Goal: Check status: Check status

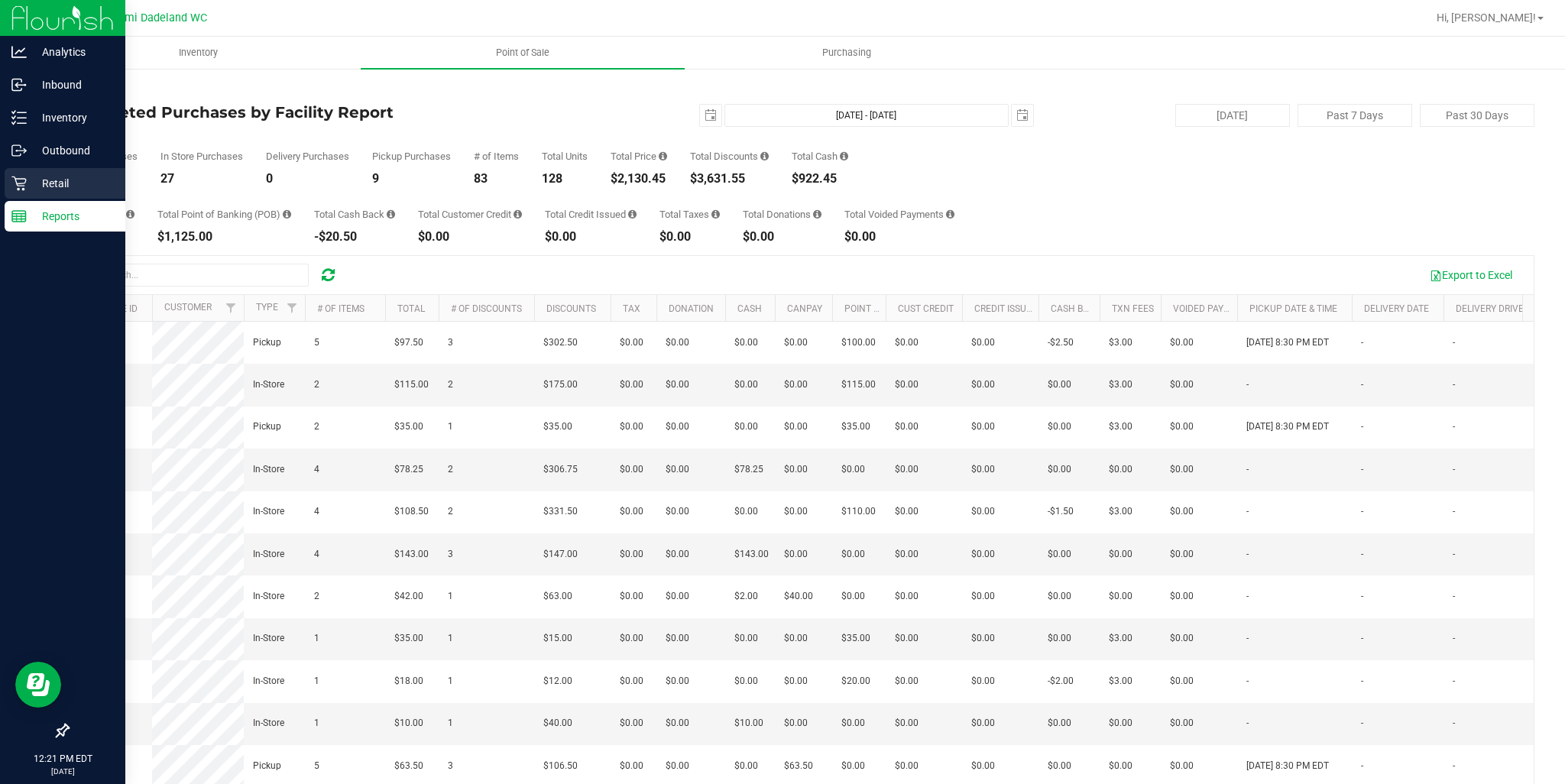
scroll to position [230, 0]
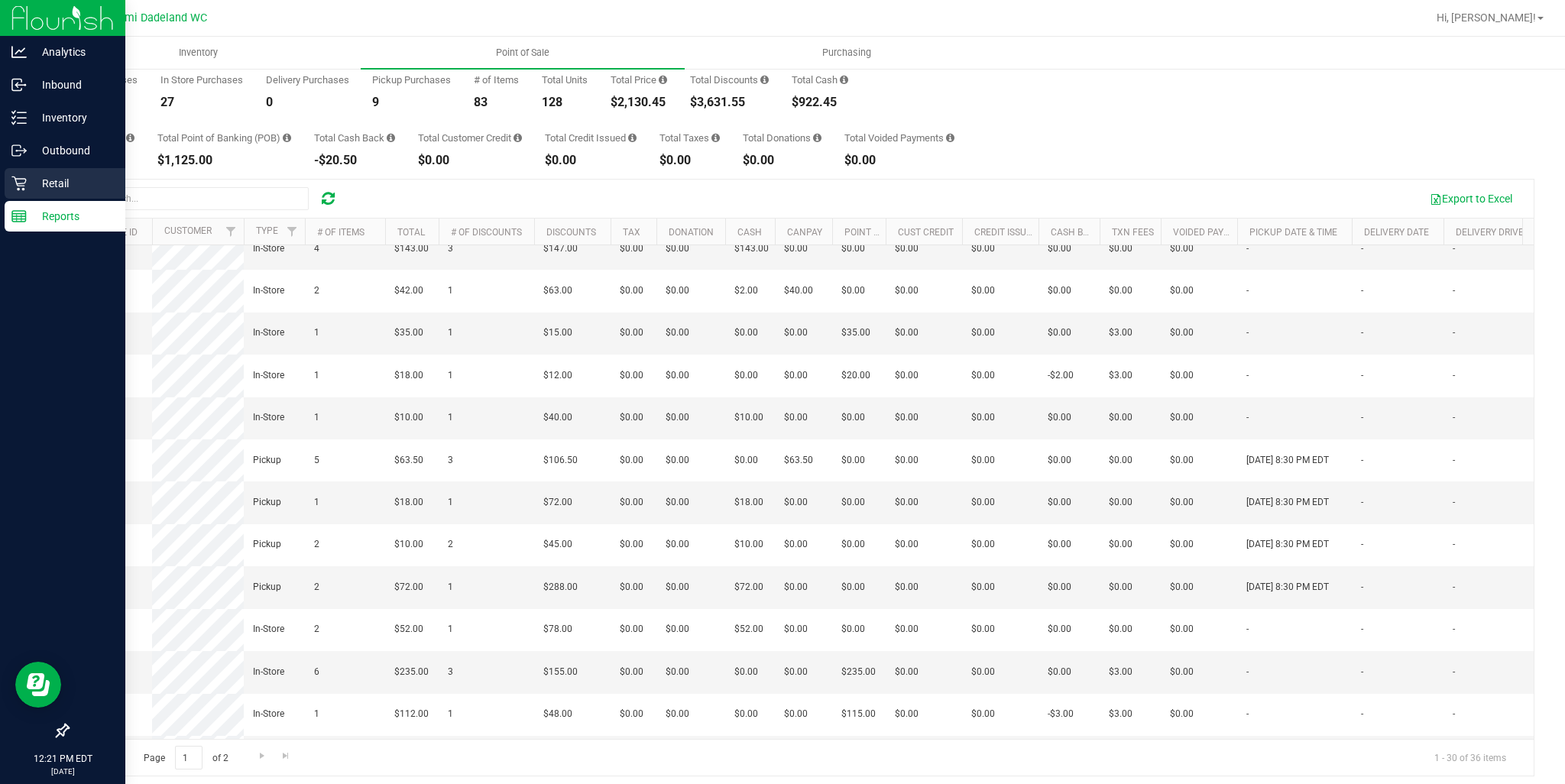
click at [14, 184] on icon at bounding box center [19, 183] width 15 height 15
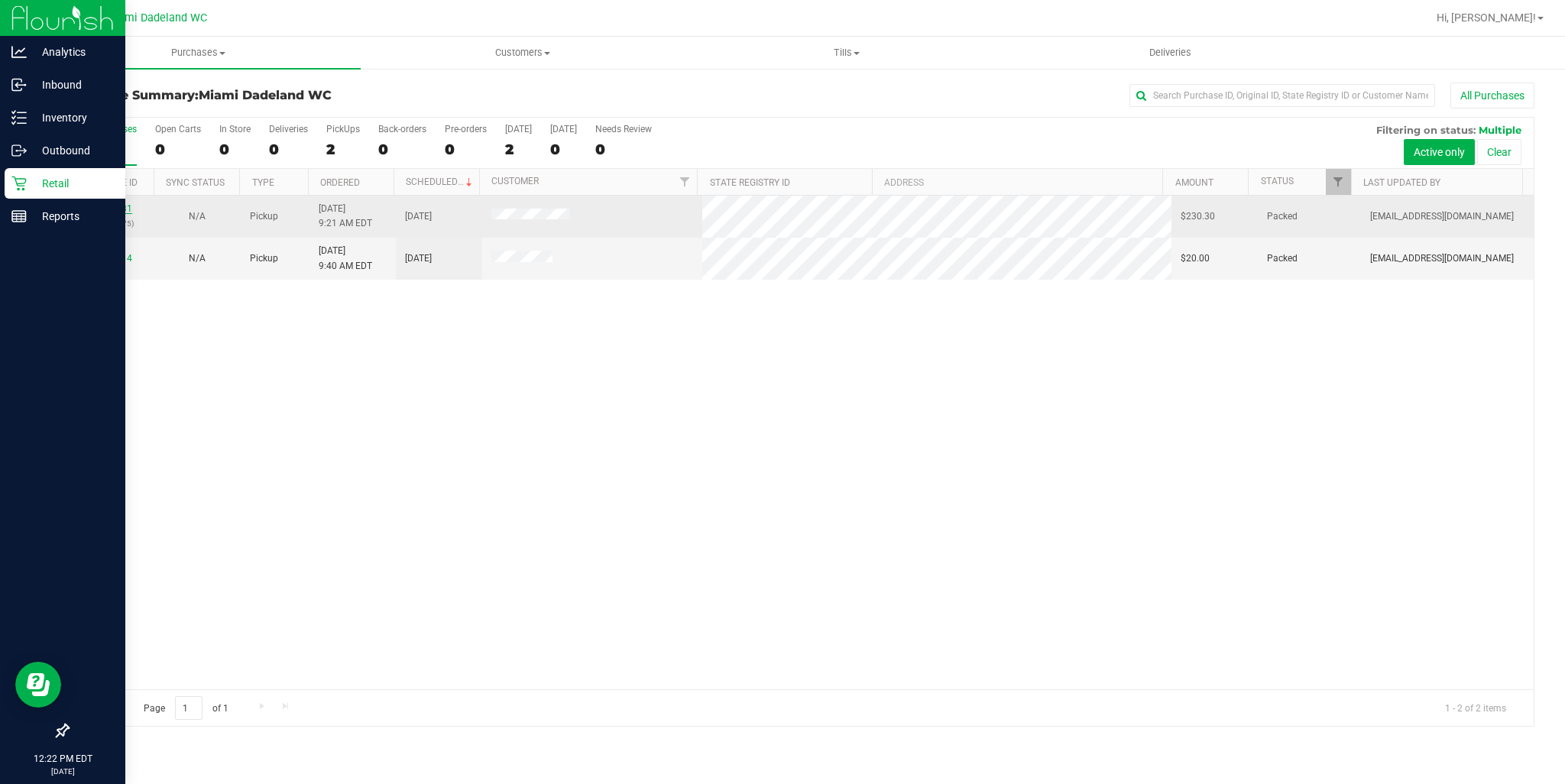
click at [114, 205] on link "11997031" at bounding box center [111, 208] width 43 height 11
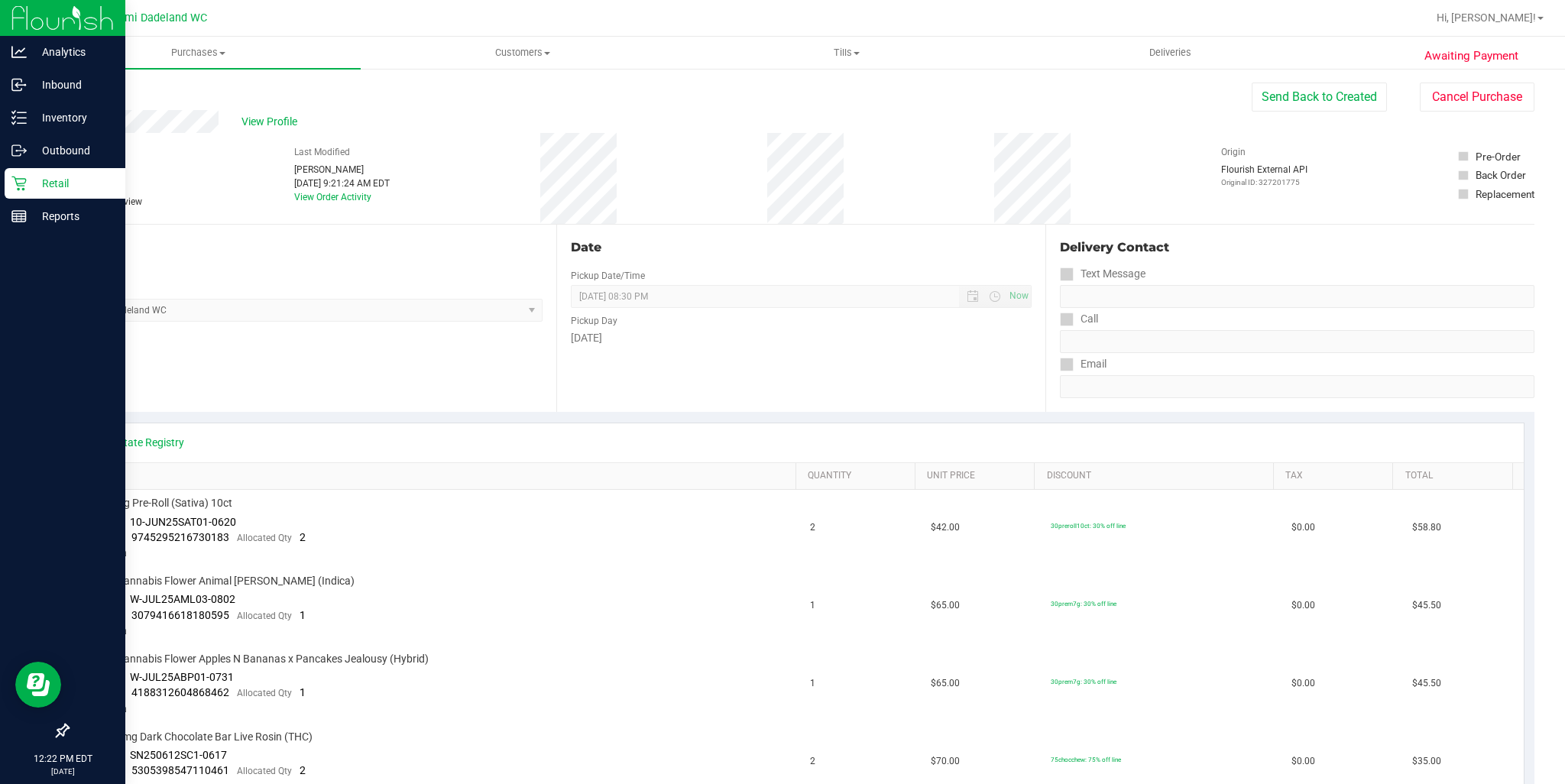
click at [44, 188] on p "Retail" at bounding box center [72, 183] width 91 height 19
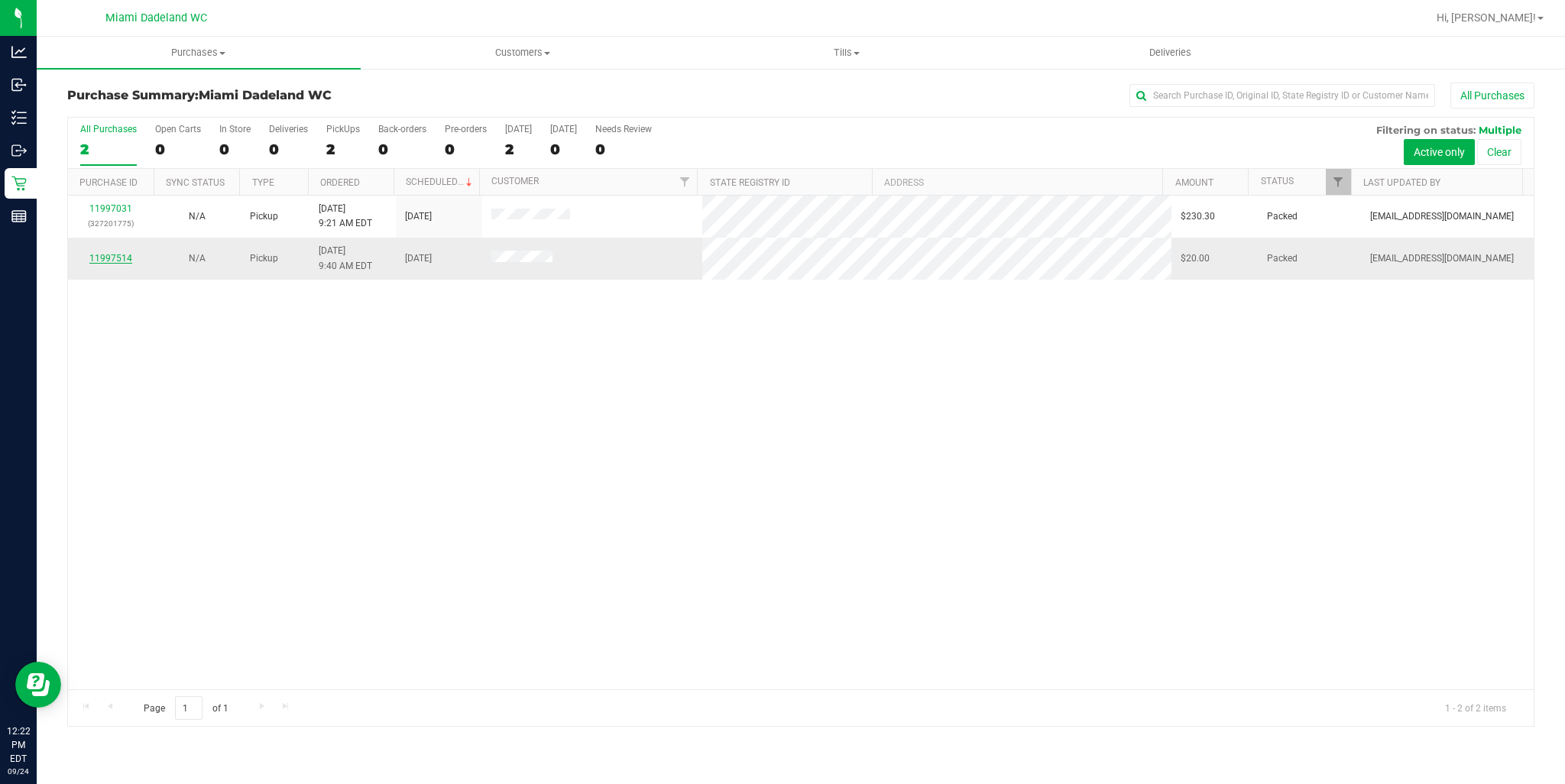
click at [120, 258] on link "11997514" at bounding box center [111, 258] width 43 height 11
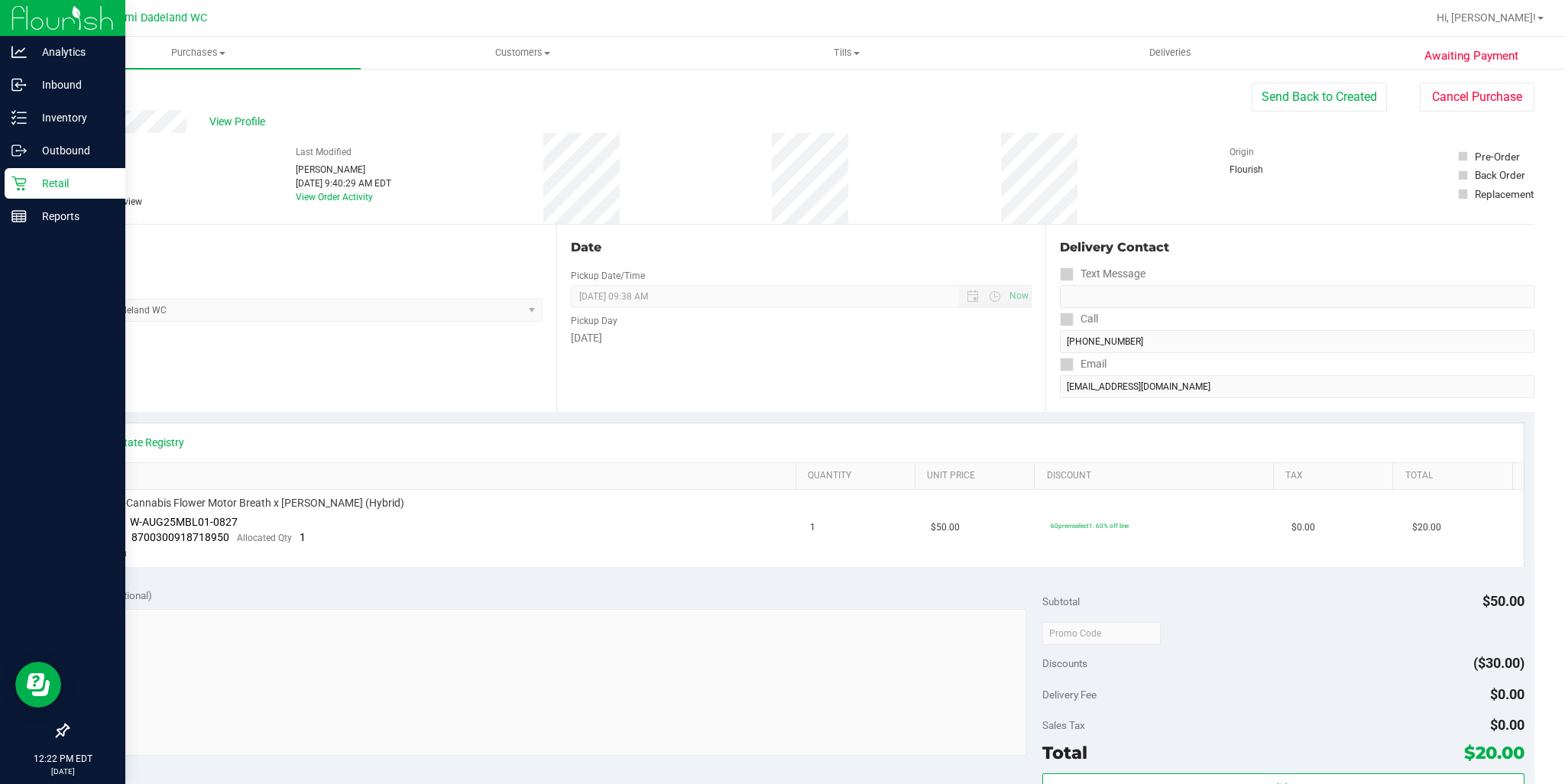
click at [20, 178] on icon at bounding box center [19, 183] width 15 height 15
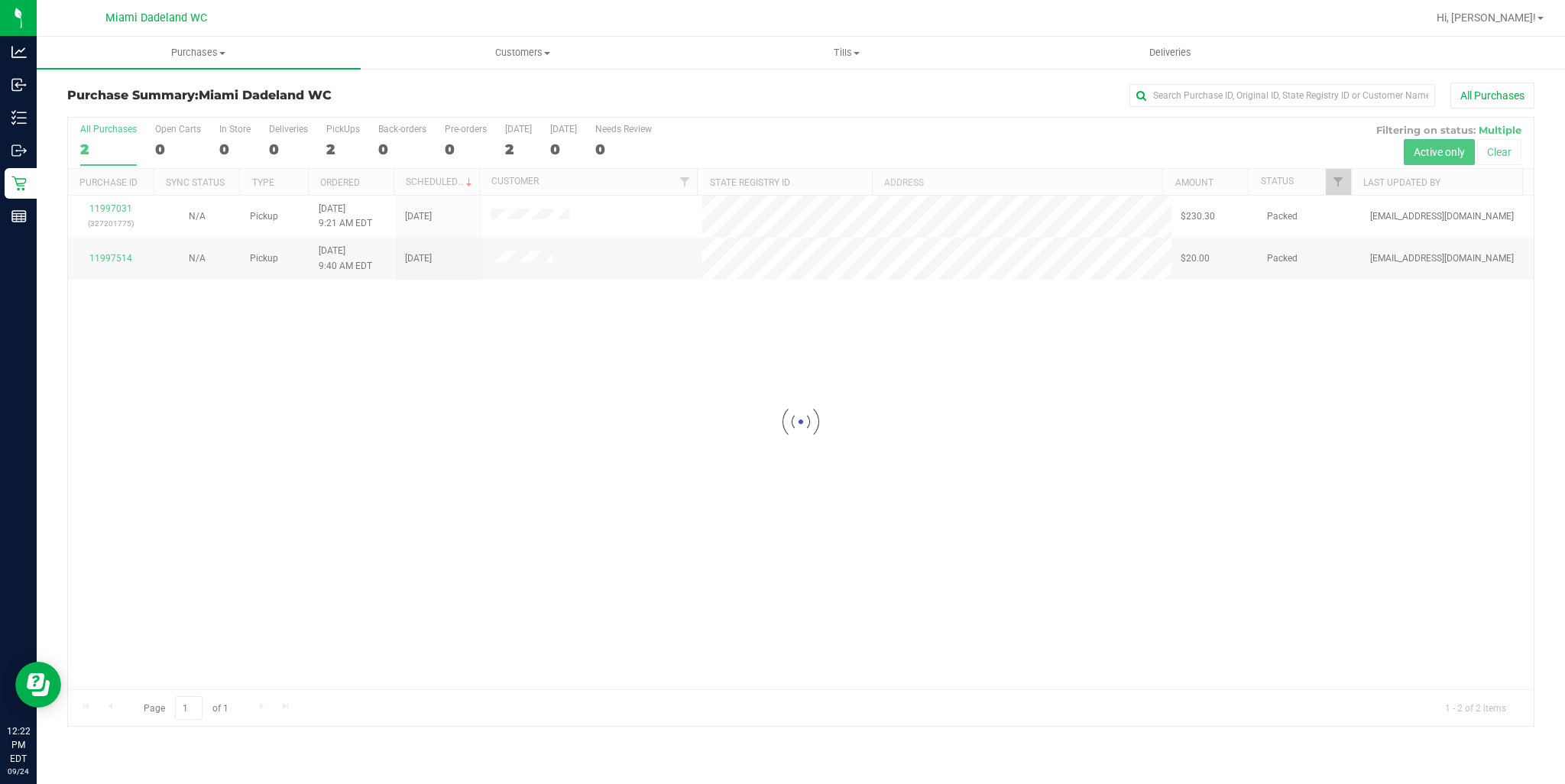
click at [528, 247] on div at bounding box center [800, 422] width 1466 height 608
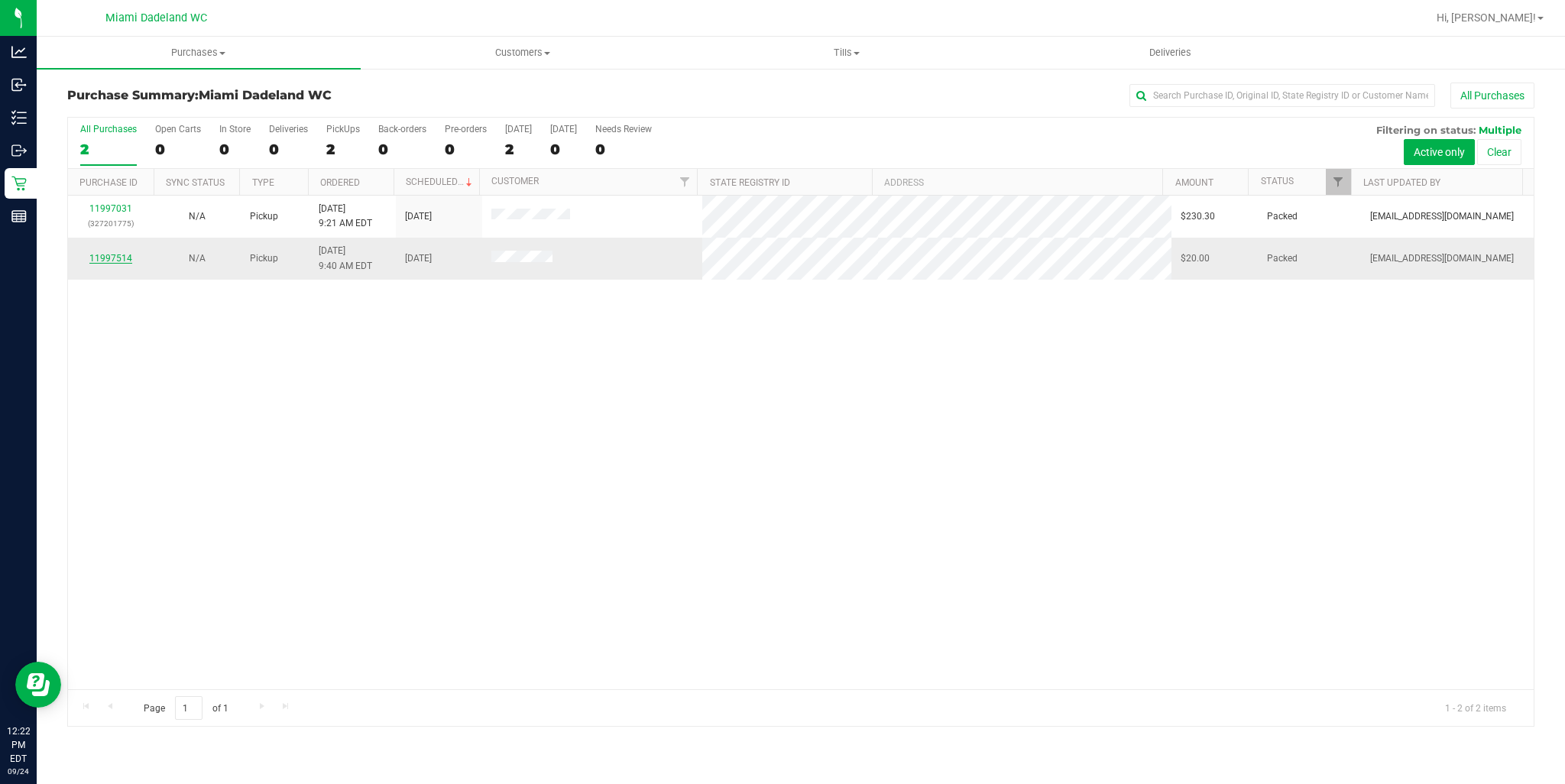
click at [120, 256] on link "11997514" at bounding box center [111, 258] width 43 height 11
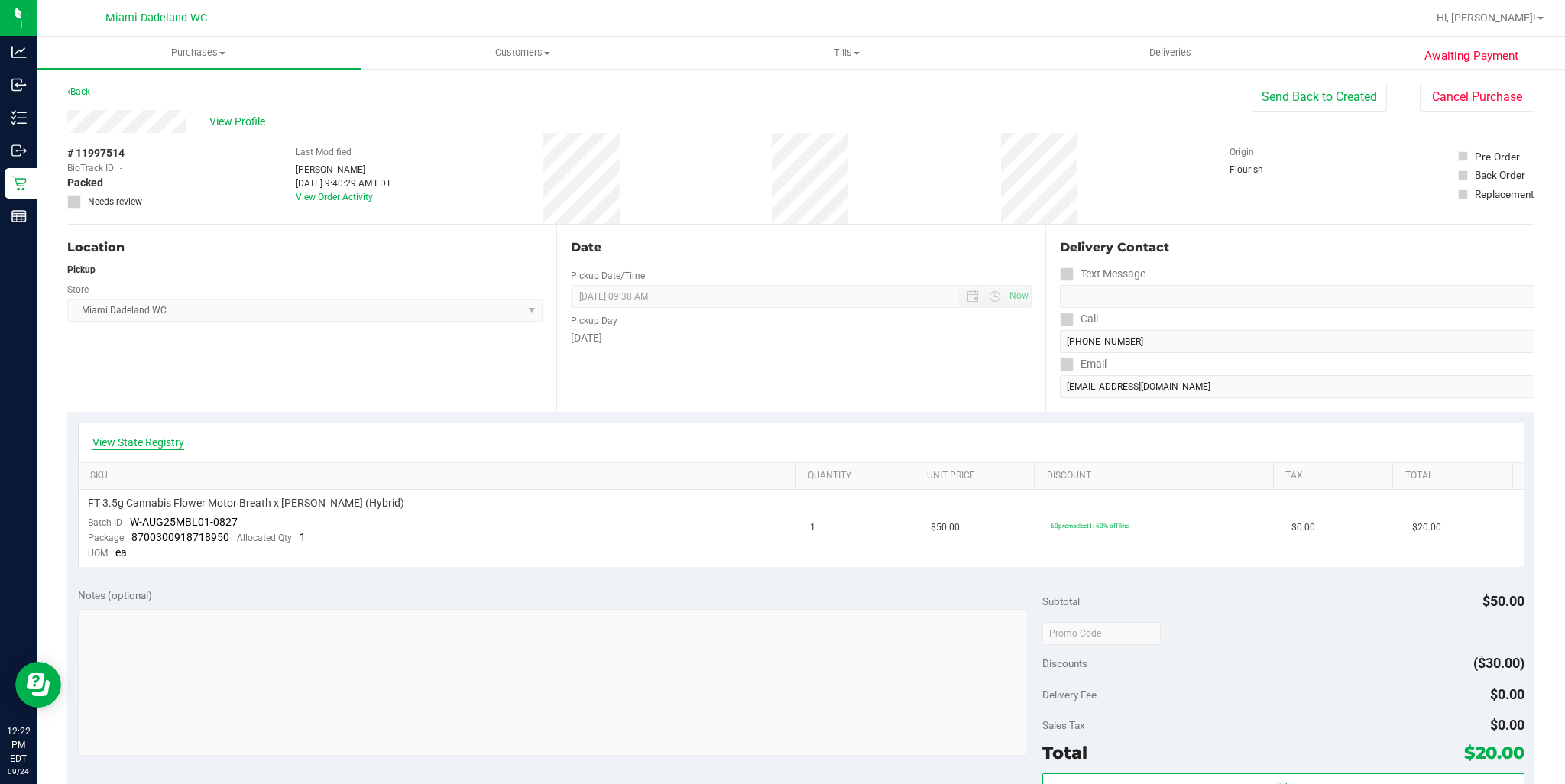
click at [158, 444] on link "View State Registry" at bounding box center [137, 442] width 91 height 15
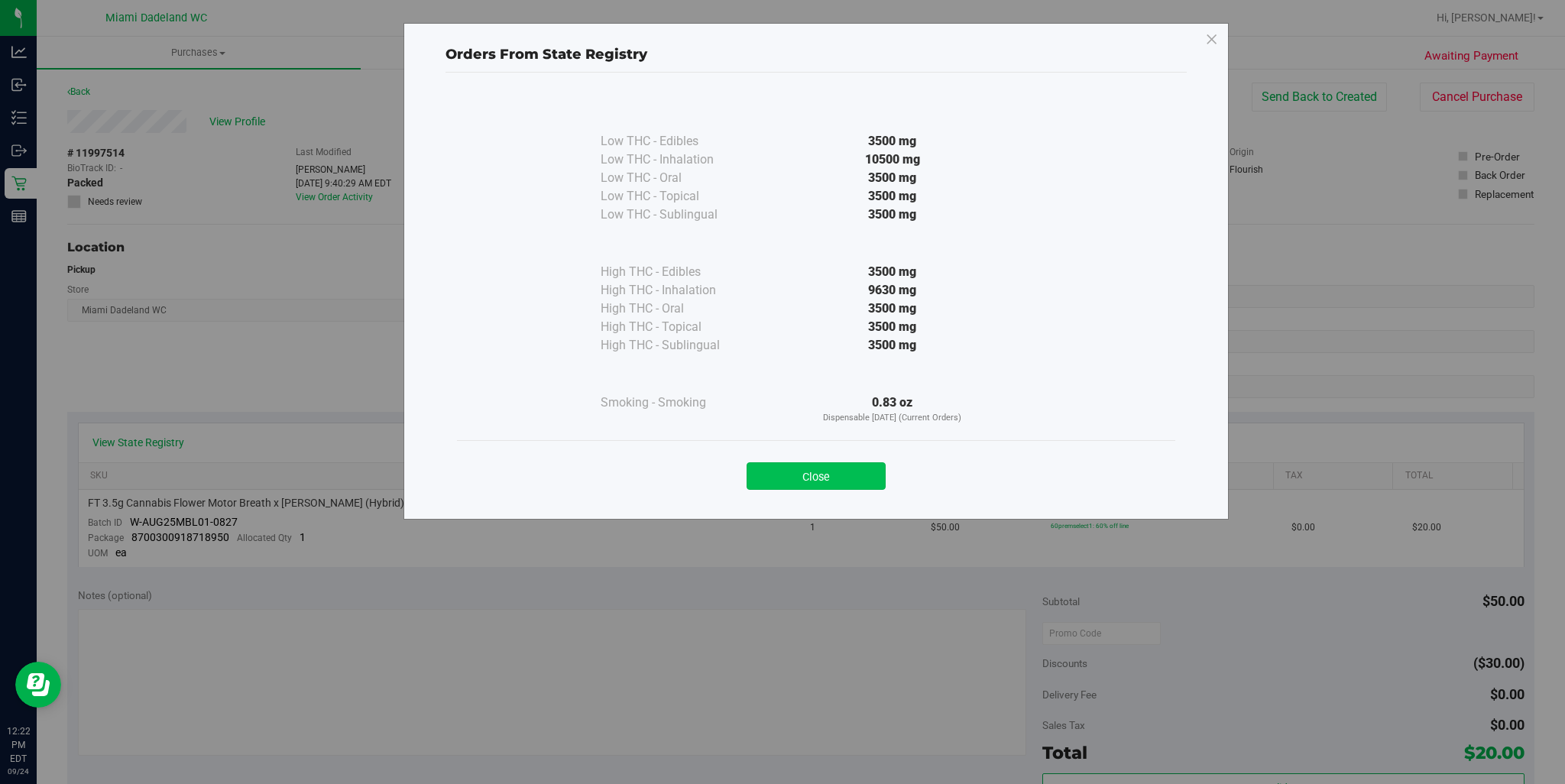
click at [794, 483] on button "Close" at bounding box center [816, 476] width 139 height 27
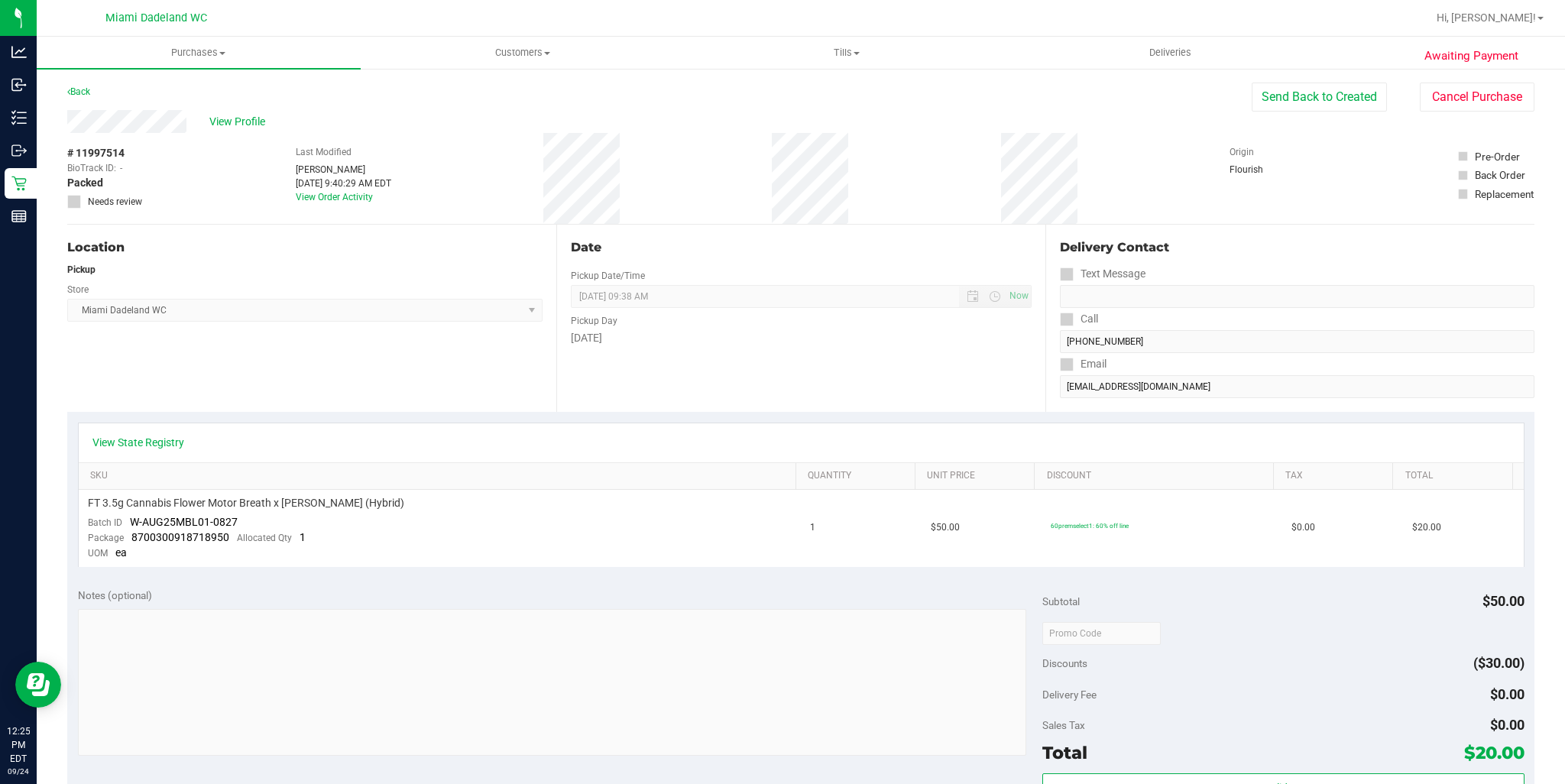
drag, startPoint x: 604, startPoint y: 102, endPoint x: 604, endPoint y: 110, distance: 8.0
click at [604, 107] on div "Back Send Back to Created Cancel Purchase" at bounding box center [800, 96] width 1467 height 27
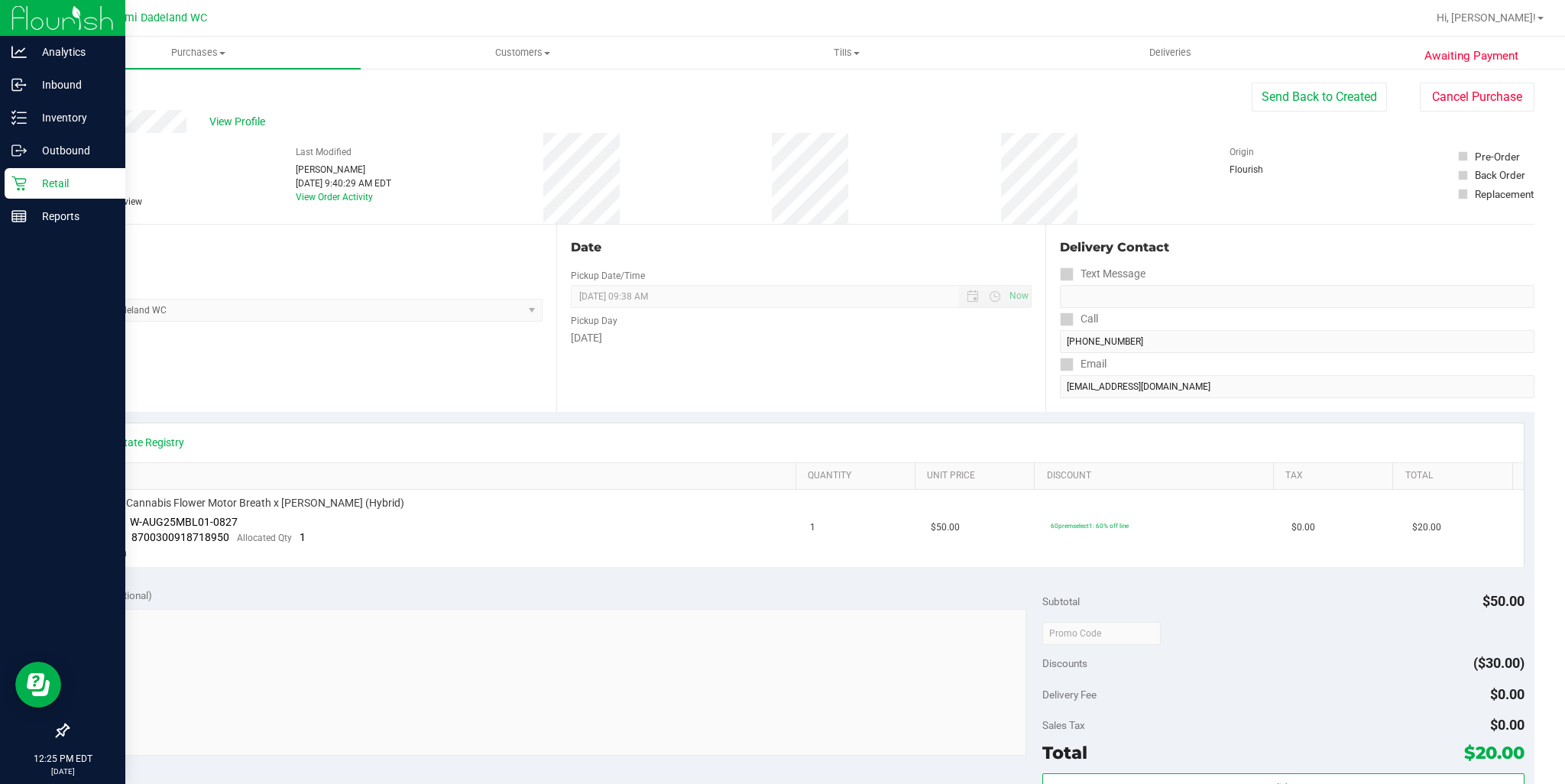
click at [21, 184] on icon at bounding box center [19, 183] width 15 height 15
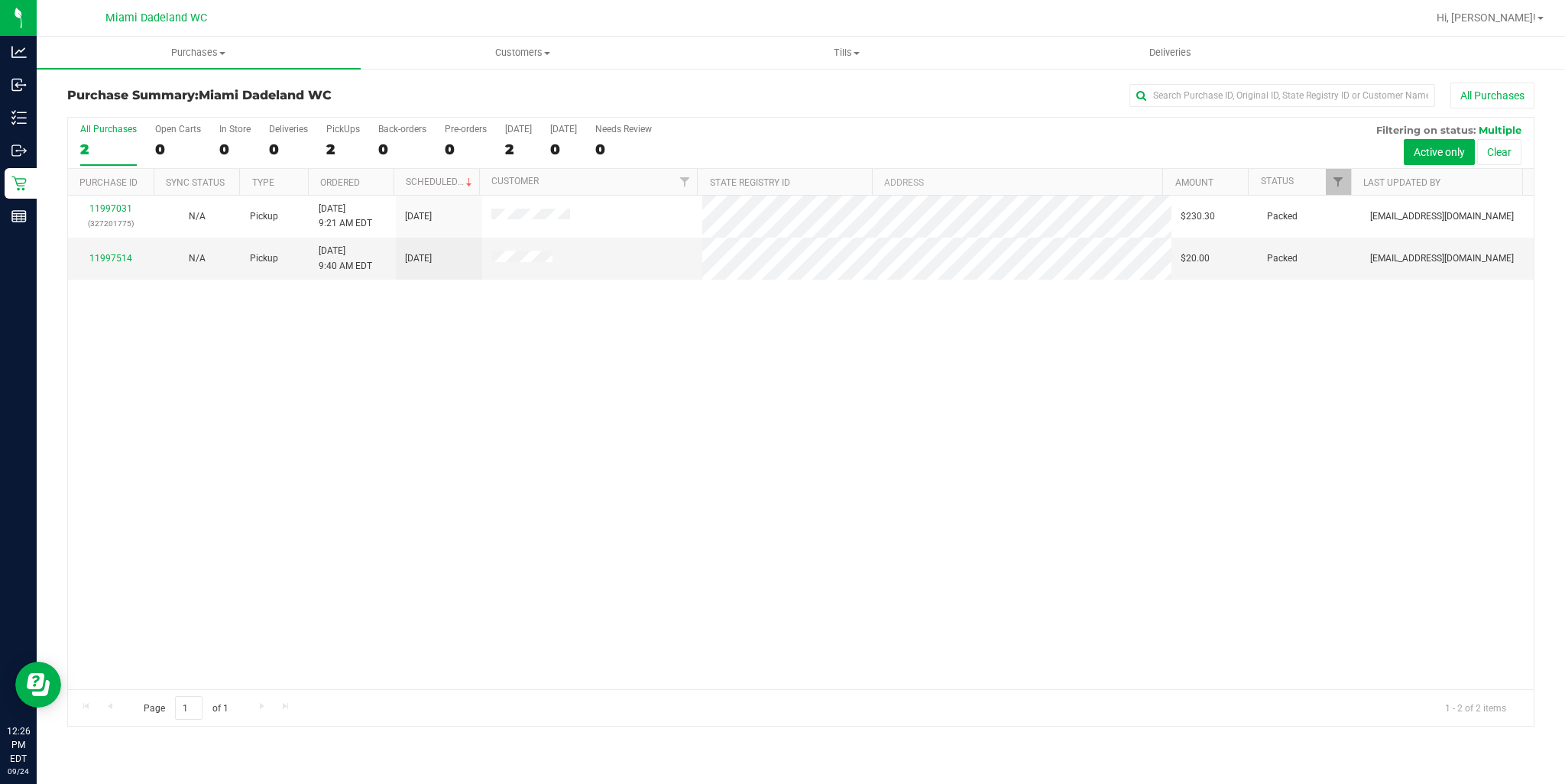
click at [1048, 380] on div "11997031 (327201775) N/A Pickup [DATE] 9:21 AM EDT 9/24/2025 $230.30 Packed [EM…" at bounding box center [800, 442] width 1466 height 494
